Goal: Find specific page/section: Find specific page/section

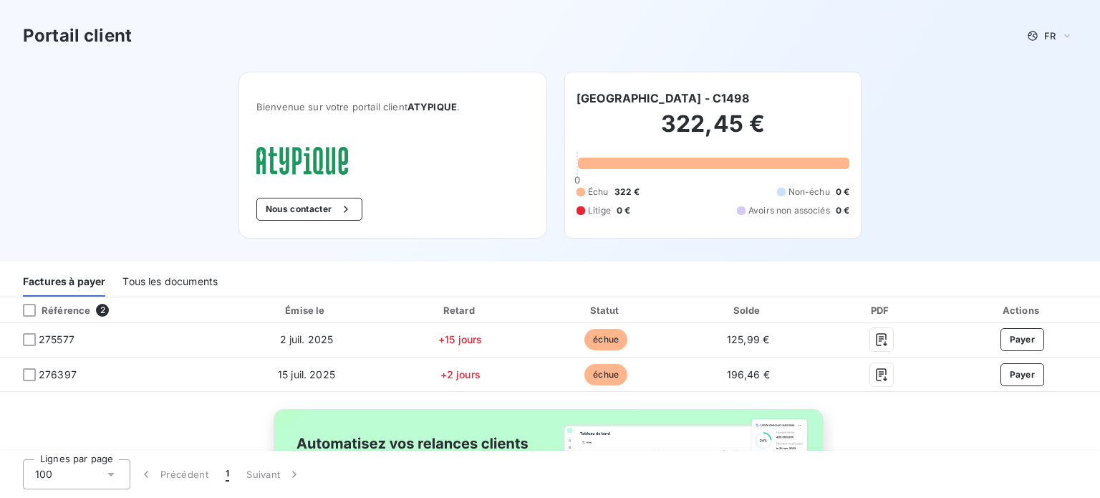
click at [1075, 218] on div "Portail client FR Bienvenue sur votre portail client ATYPIQUE . Nous contacter …" at bounding box center [550, 130] width 1100 height 261
click at [161, 277] on div "Tous les documents" at bounding box center [169, 281] width 95 height 30
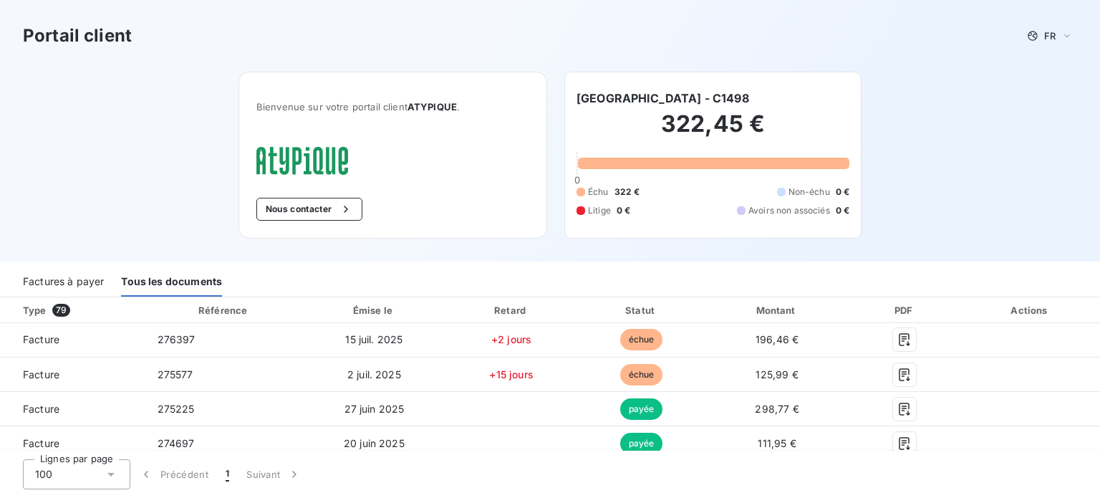
drag, startPoint x: 1060, startPoint y: 163, endPoint x: 1094, endPoint y: 99, distance: 73.0
click at [1094, 99] on div "Portail client FR Bienvenue sur votre portail client ATYPIQUE . Nous contacter …" at bounding box center [550, 249] width 1100 height 498
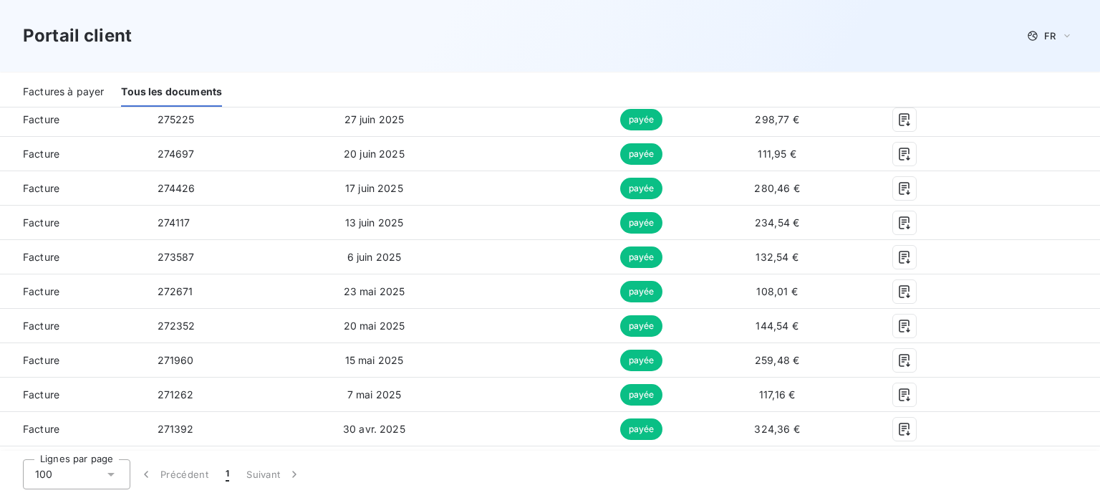
scroll to position [294, 0]
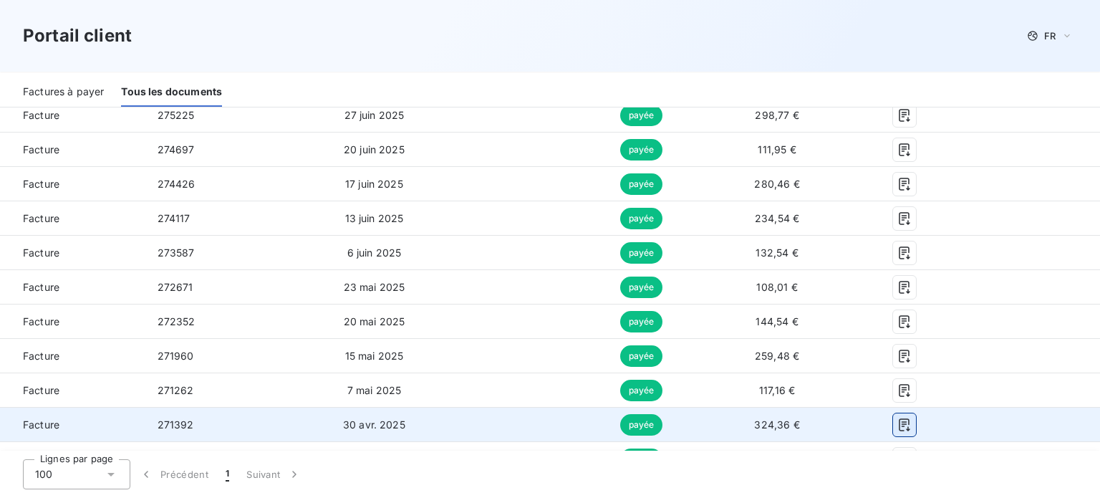
click at [899, 425] on icon "button" at bounding box center [904, 424] width 14 height 14
